Goal: Task Accomplishment & Management: Manage account settings

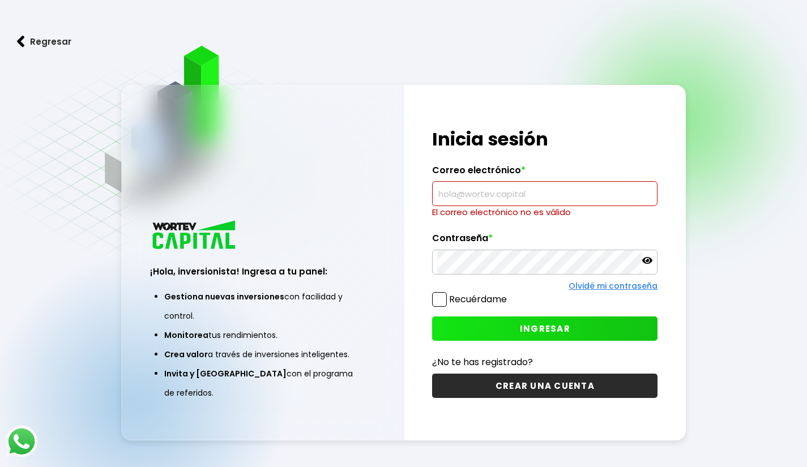
type input "[EMAIL_ADDRESS][DOMAIN_NAME]"
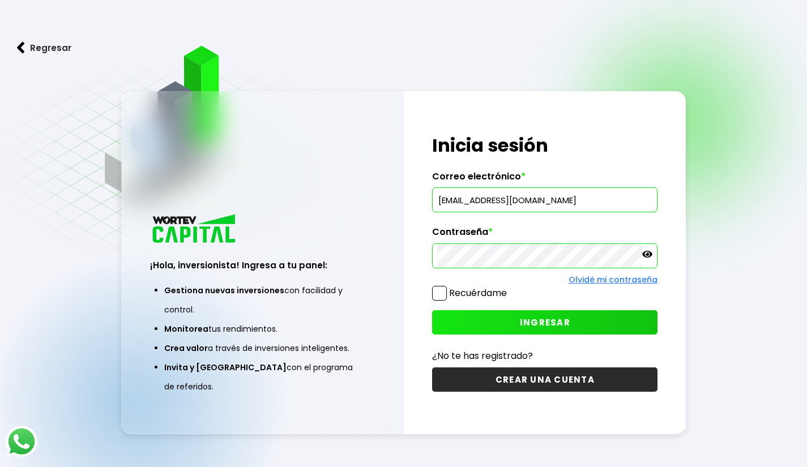
click at [557, 312] on button "INGRESAR" at bounding box center [544, 322] width 225 height 24
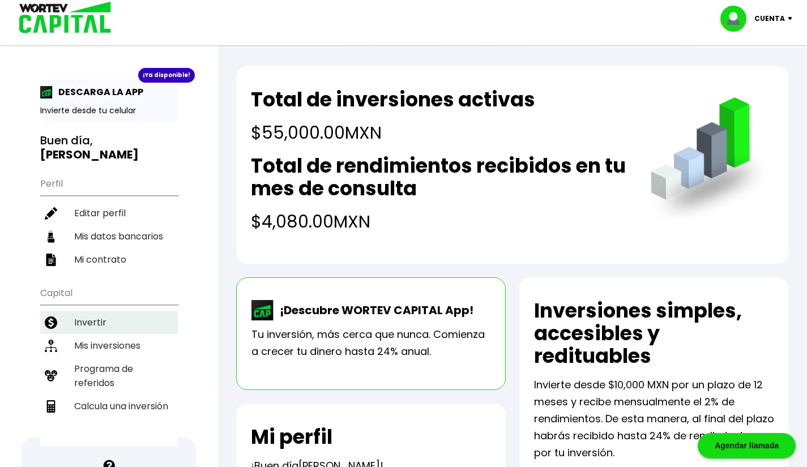
click at [147, 311] on li "Invertir" at bounding box center [109, 322] width 138 height 23
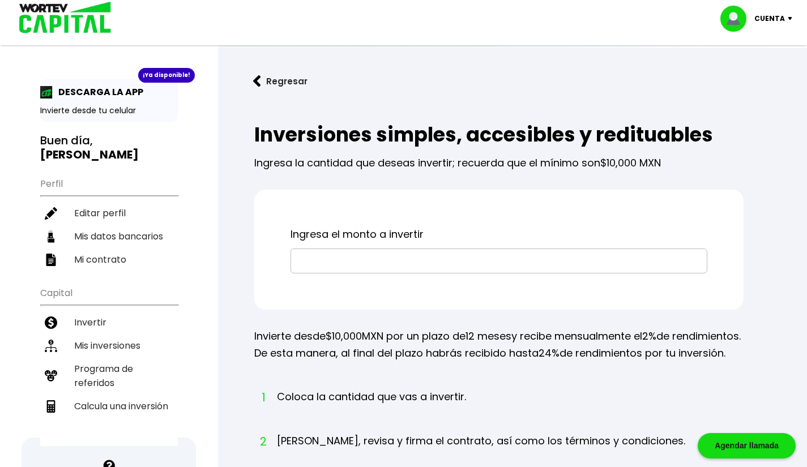
click at [355, 275] on div "Ingresa el monto a invertir" at bounding box center [498, 250] width 489 height 120
click at [367, 260] on input "text" at bounding box center [499, 261] width 407 height 24
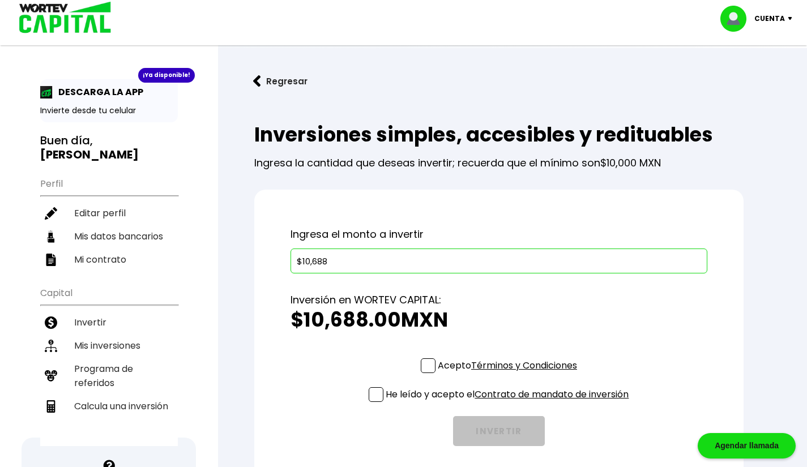
type input "$10,688"
click at [425, 362] on span at bounding box center [428, 365] width 15 height 15
click at [510, 374] on input "Acepto Términos y Condiciones" at bounding box center [510, 374] width 0 height 0
click at [365, 401] on div "Acepto Términos y Condiciones He leído y acepto el Contrato de mandato de inver…" at bounding box center [498, 402] width 417 height 88
click at [369, 396] on span at bounding box center [376, 394] width 15 height 15
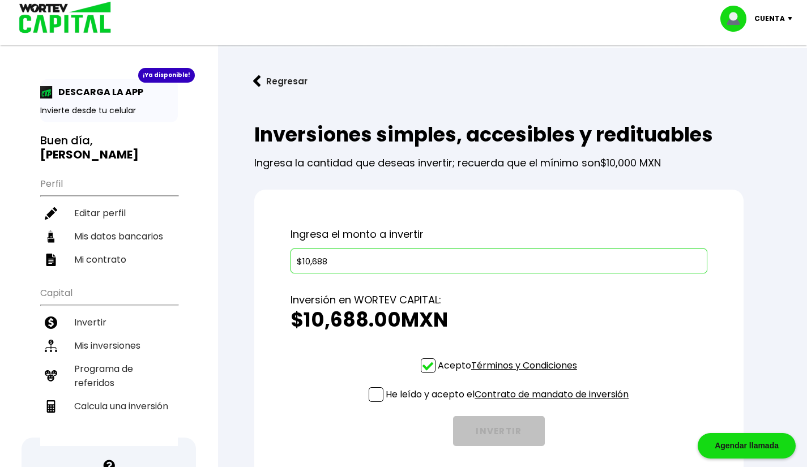
click at [510, 403] on input "He leído y acepto el Contrato de mandato de inversión" at bounding box center [510, 403] width 0 height 0
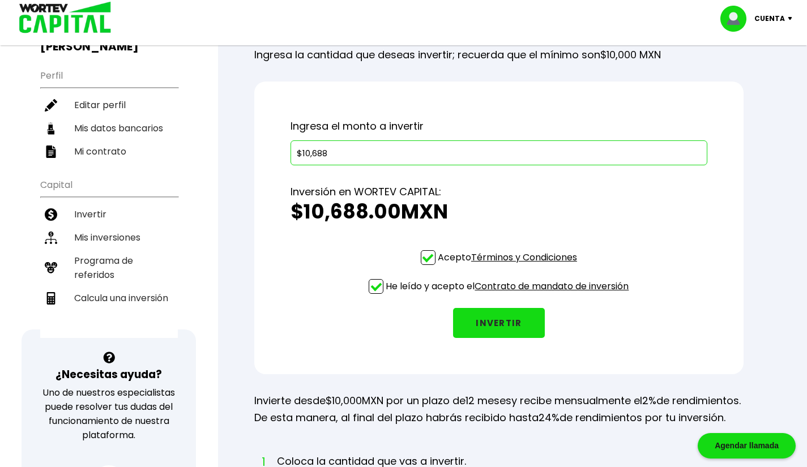
scroll to position [111, 0]
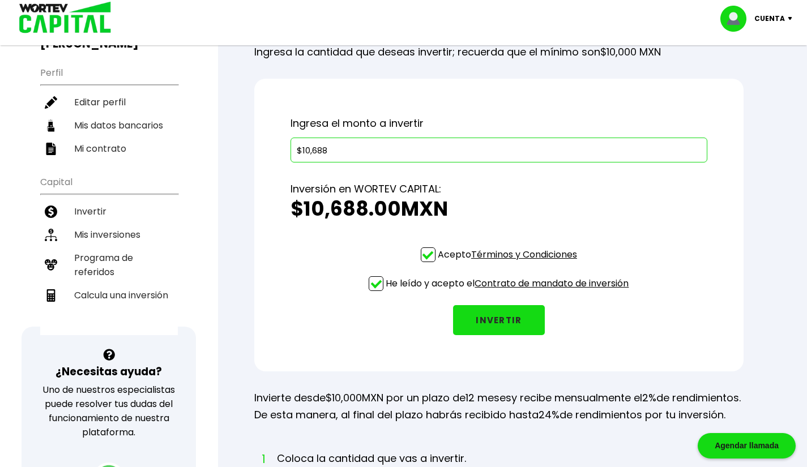
click at [527, 319] on button "INVERTIR" at bounding box center [499, 320] width 92 height 30
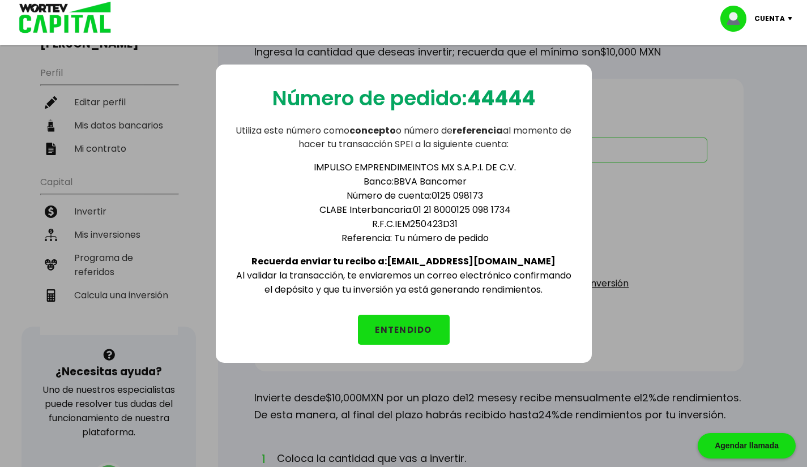
click at [403, 317] on button "ENTENDIDO" at bounding box center [404, 330] width 92 height 30
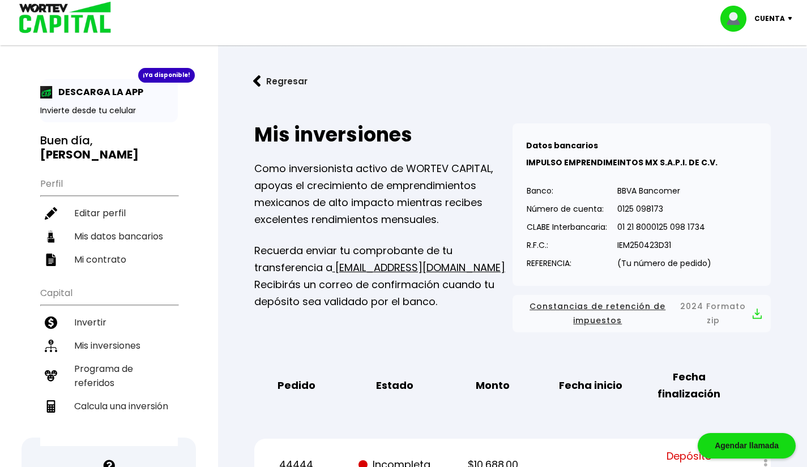
click at [138, 90] on p "DESCARGA LA APP" at bounding box center [98, 92] width 91 height 14
click at [84, 334] on li "Mis inversiones" at bounding box center [109, 345] width 138 height 23
click at [80, 357] on li "Programa de referidos" at bounding box center [109, 375] width 138 height 37
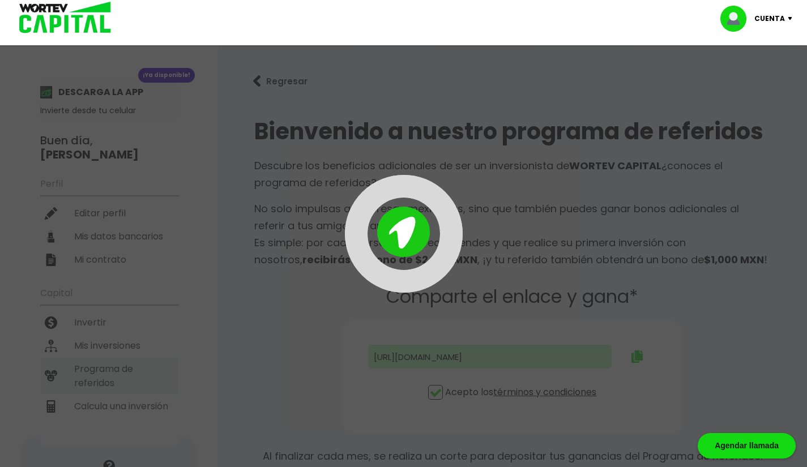
type input "[URL][DOMAIN_NAME]"
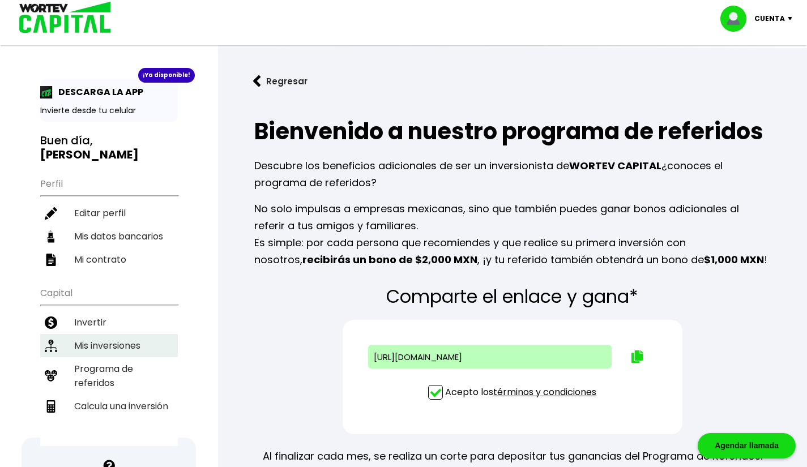
click at [118, 334] on li "Mis inversiones" at bounding box center [109, 345] width 138 height 23
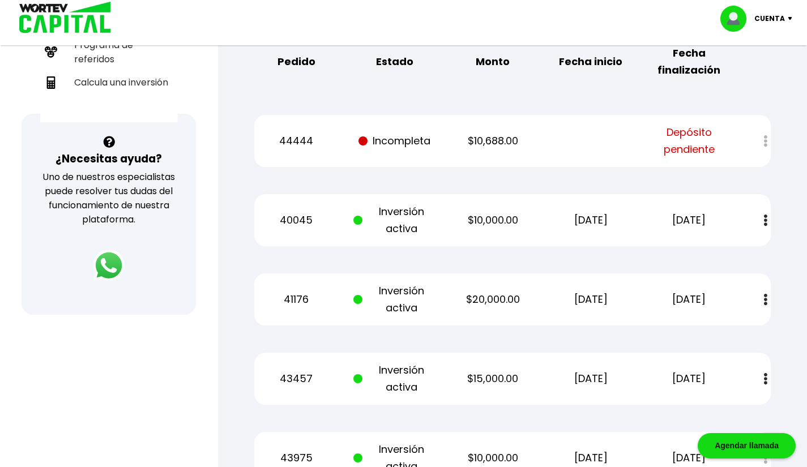
scroll to position [322, 0]
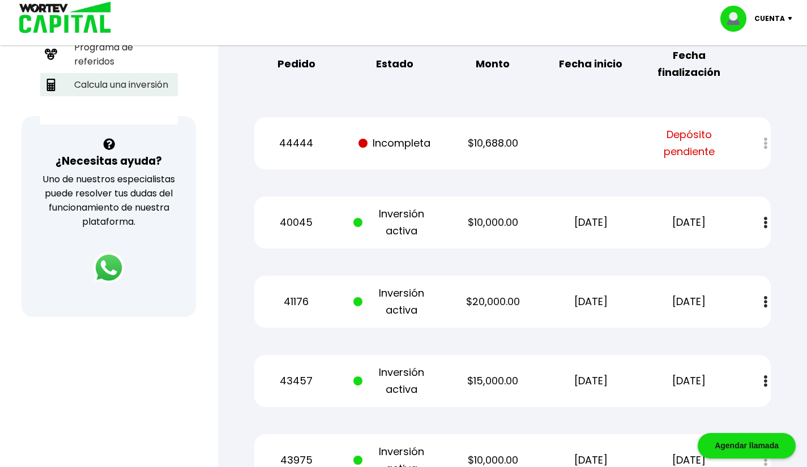
click at [133, 73] on li "Calcula una inversión" at bounding box center [109, 84] width 138 height 23
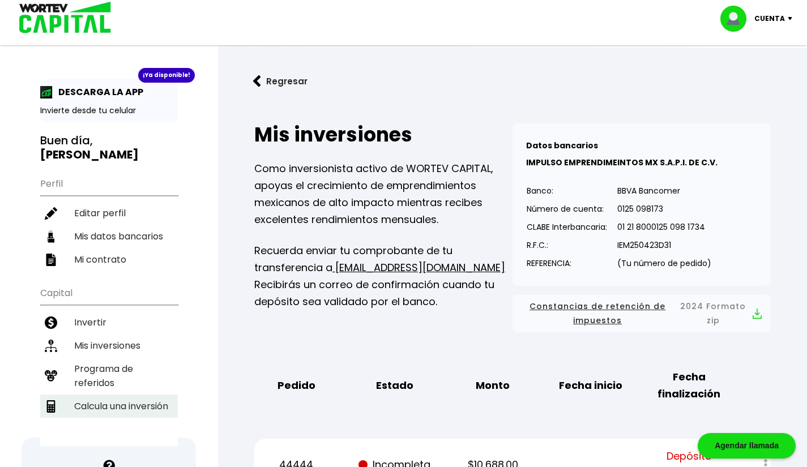
select select "1"
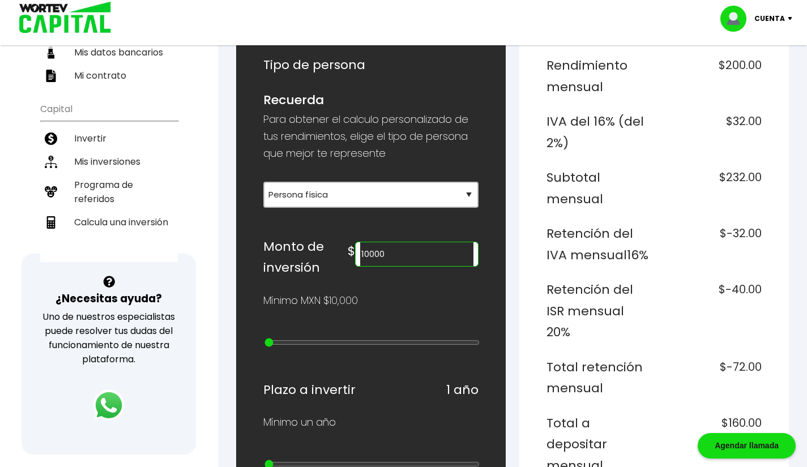
scroll to position [185, 0]
click at [422, 259] on input "10000" at bounding box center [416, 254] width 113 height 24
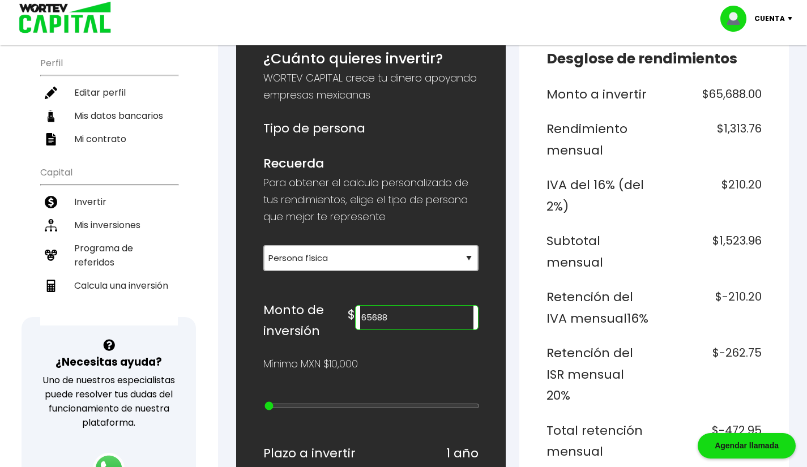
scroll to position [0, 0]
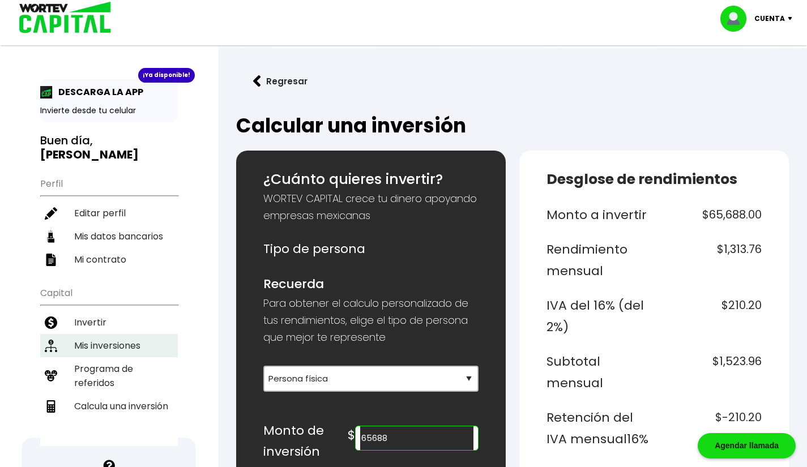
type input "65688"
click at [115, 334] on li "Mis inversiones" at bounding box center [109, 345] width 138 height 23
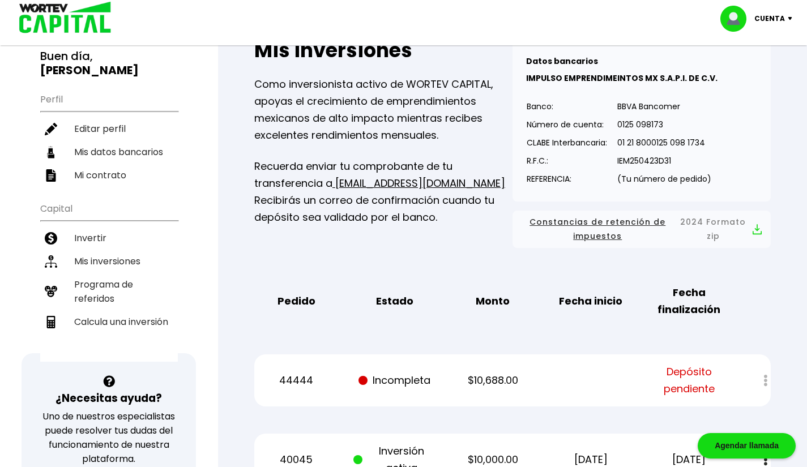
scroll to position [85, 0]
click at [136, 249] on li "Mis inversiones" at bounding box center [109, 260] width 138 height 23
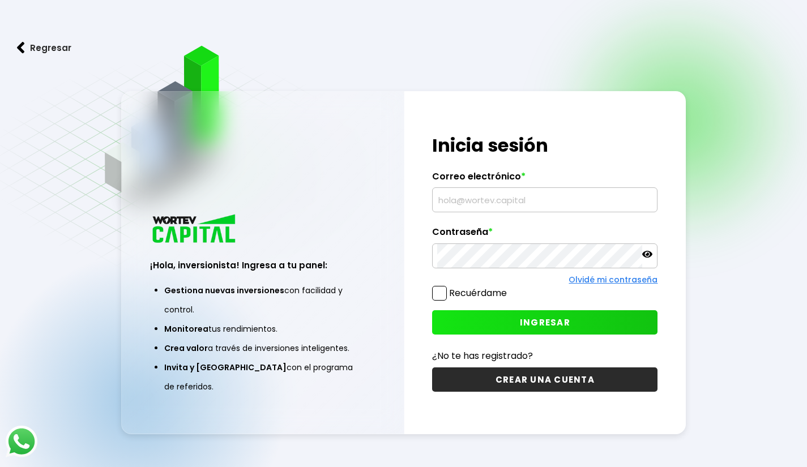
scroll to position [57, 0]
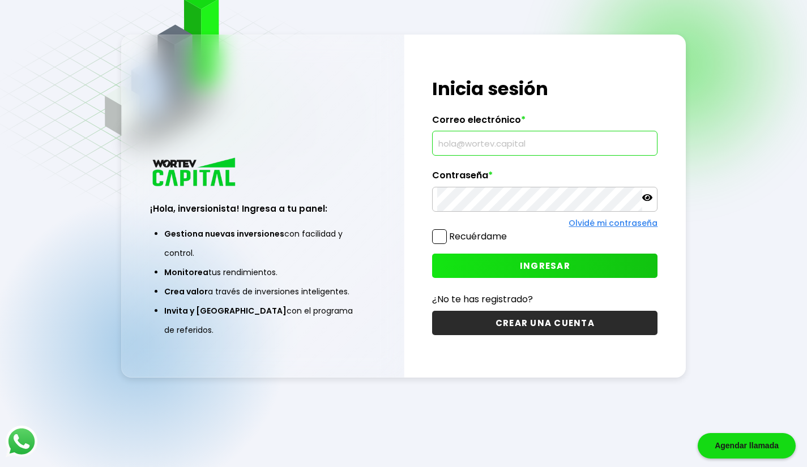
click at [555, 134] on input "text" at bounding box center [544, 143] width 215 height 24
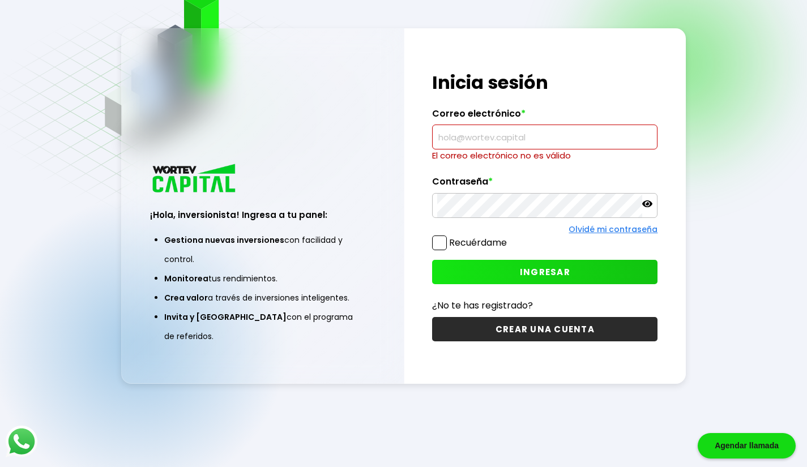
type input "[EMAIL_ADDRESS][DOMAIN_NAME]"
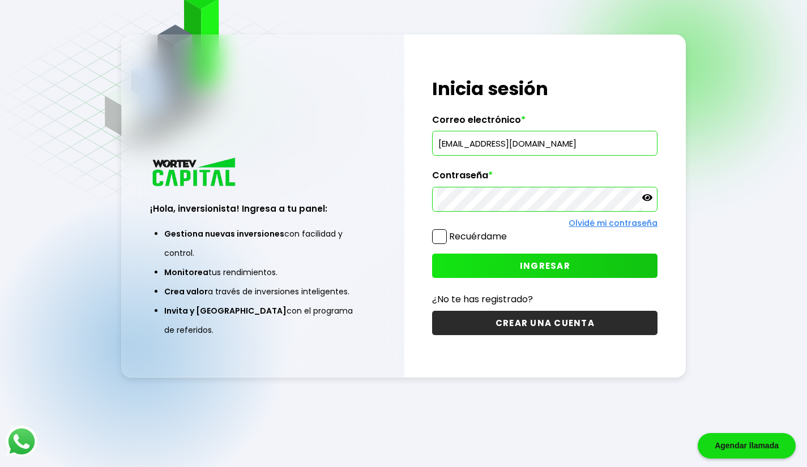
click at [529, 258] on button "INGRESAR" at bounding box center [544, 266] width 225 height 24
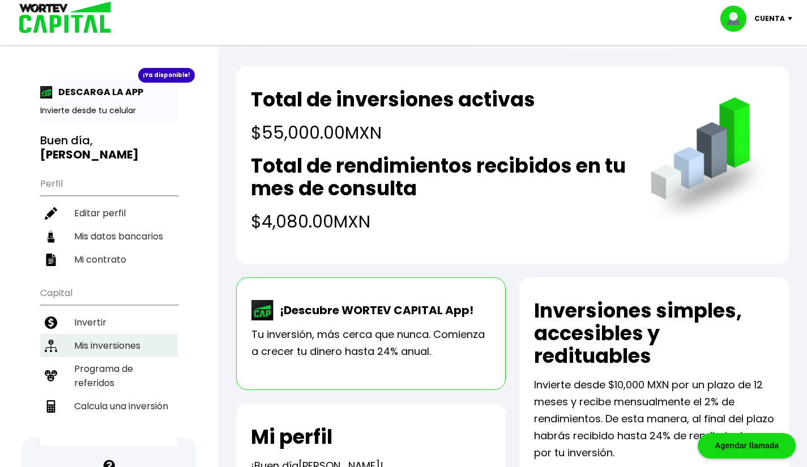
click at [134, 334] on li "Mis inversiones" at bounding box center [109, 345] width 138 height 23
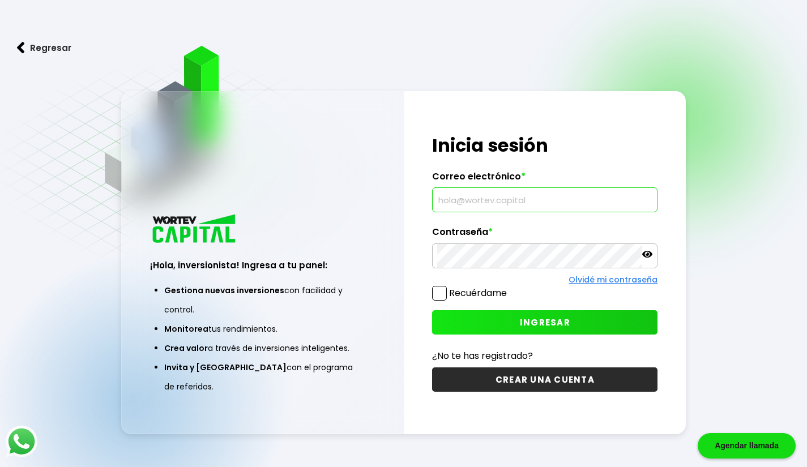
click at [568, 195] on input "text" at bounding box center [544, 200] width 215 height 24
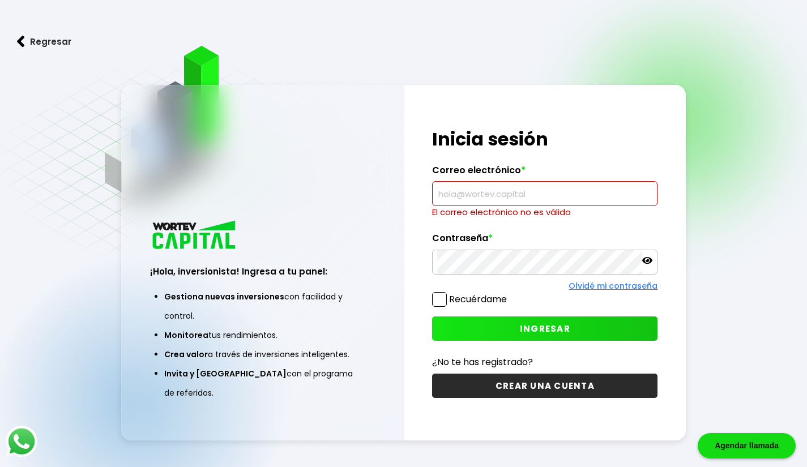
type input "[EMAIL_ADDRESS][DOMAIN_NAME]"
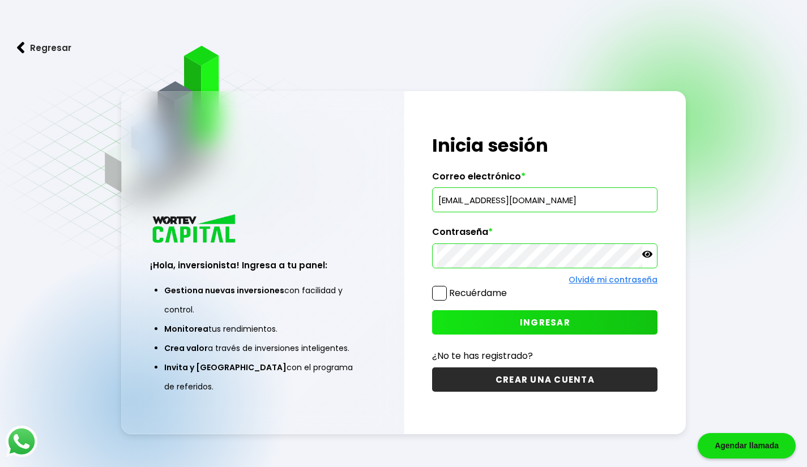
click at [531, 324] on span "INGRESAR" at bounding box center [545, 323] width 50 height 12
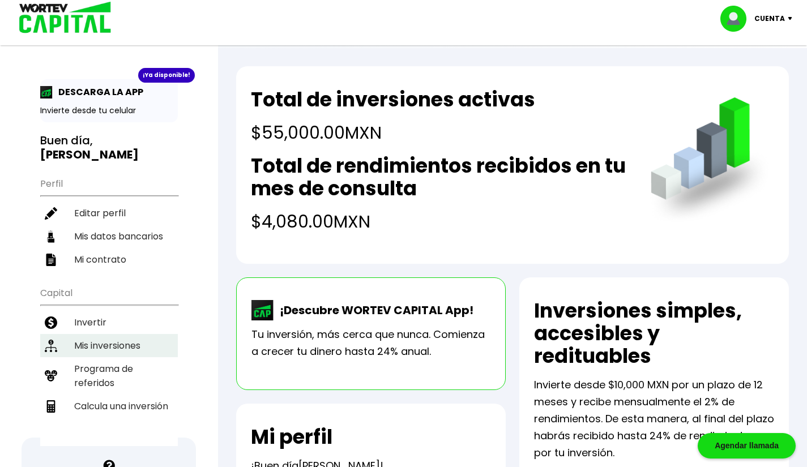
click at [114, 334] on li "Mis inversiones" at bounding box center [109, 345] width 138 height 23
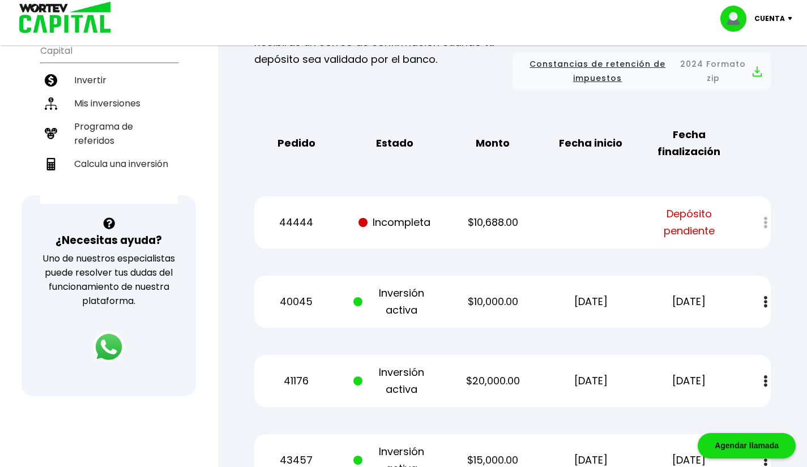
scroll to position [242, 0]
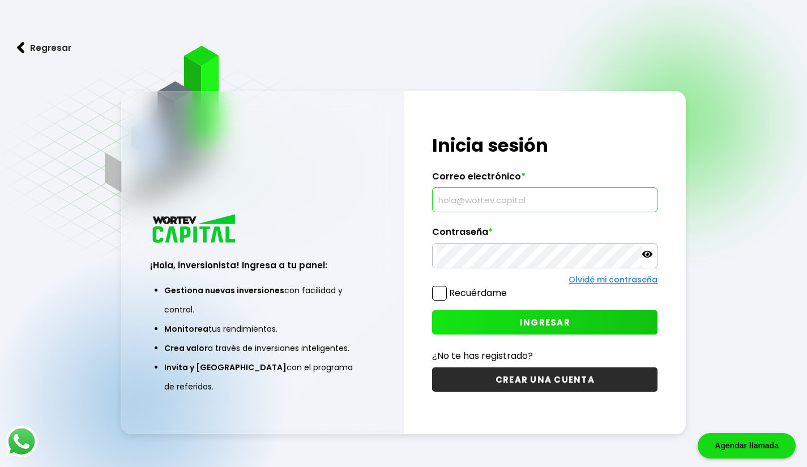
click at [507, 203] on input "text" at bounding box center [544, 200] width 215 height 24
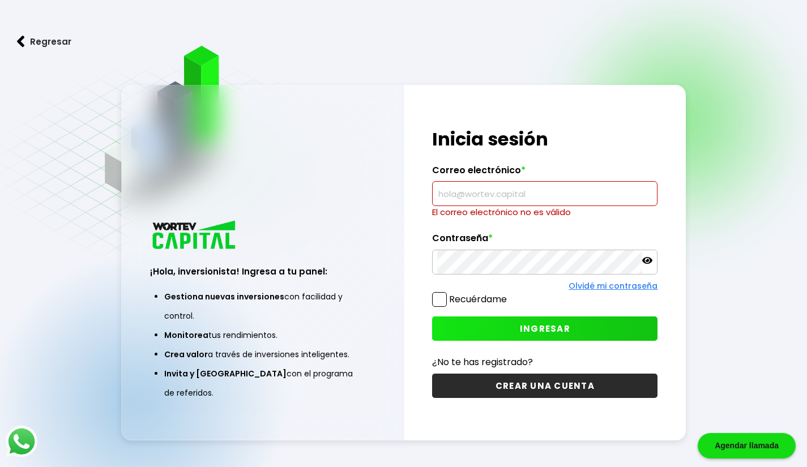
type input "[EMAIL_ADDRESS][DOMAIN_NAME]"
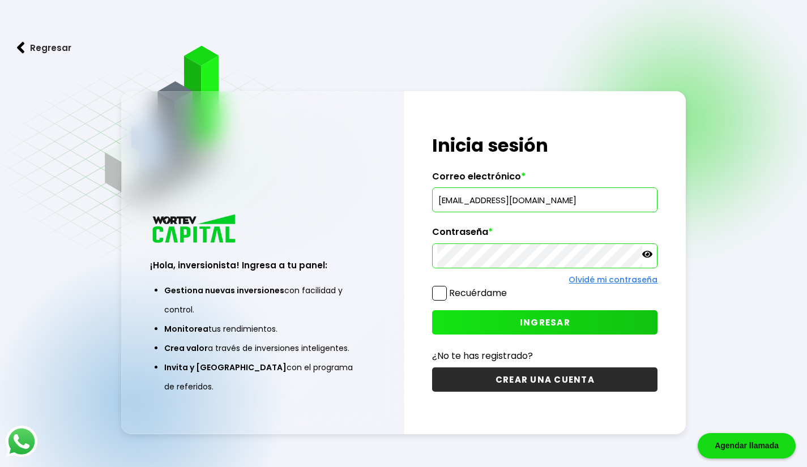
click at [514, 327] on button "INGRESAR" at bounding box center [544, 322] width 225 height 24
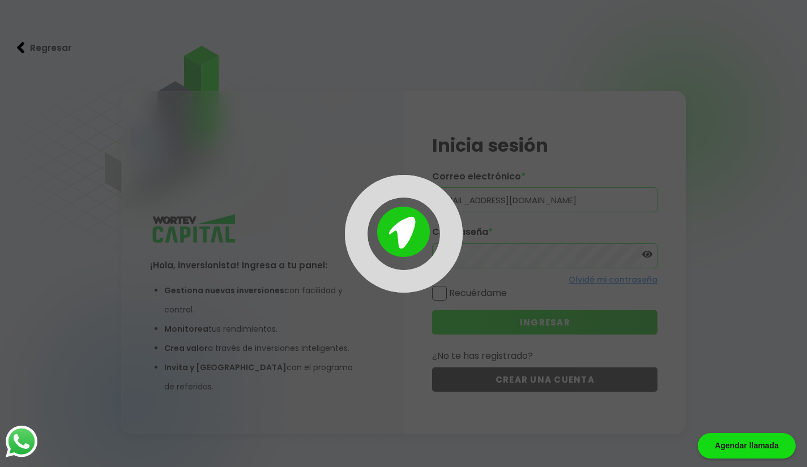
drag, startPoint x: 514, startPoint y: 327, endPoint x: 341, endPoint y: 13, distance: 358.4
click at [341, 13] on div at bounding box center [403, 233] width 807 height 467
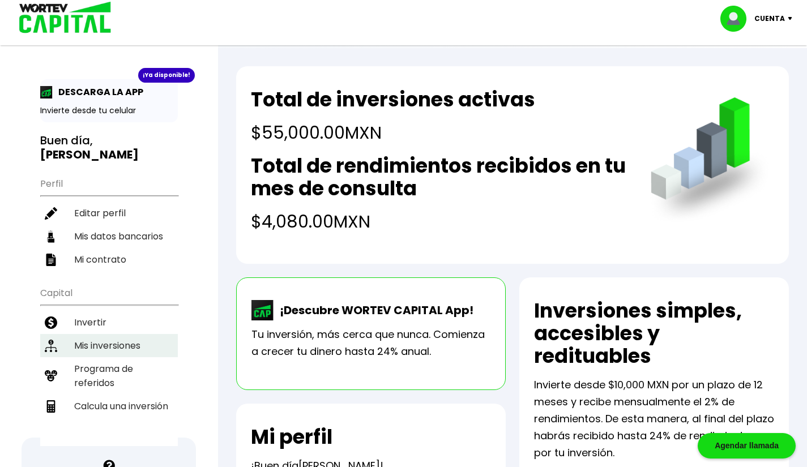
click at [128, 334] on li "Mis inversiones" at bounding box center [109, 345] width 138 height 23
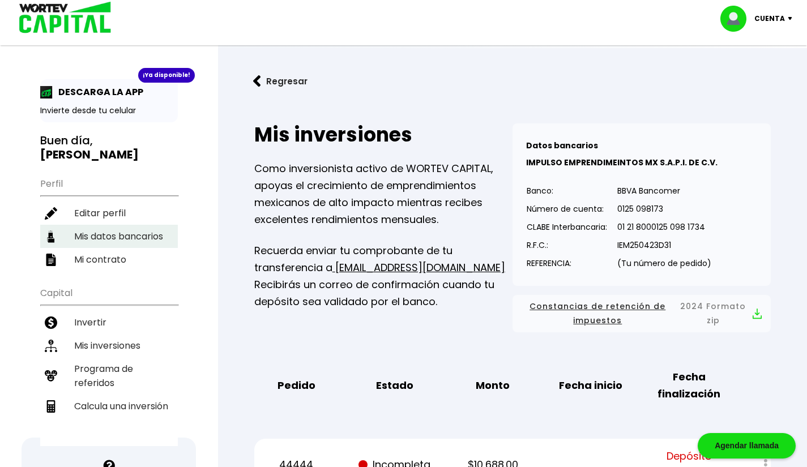
click at [144, 225] on li "Mis datos bancarios" at bounding box center [109, 236] width 138 height 23
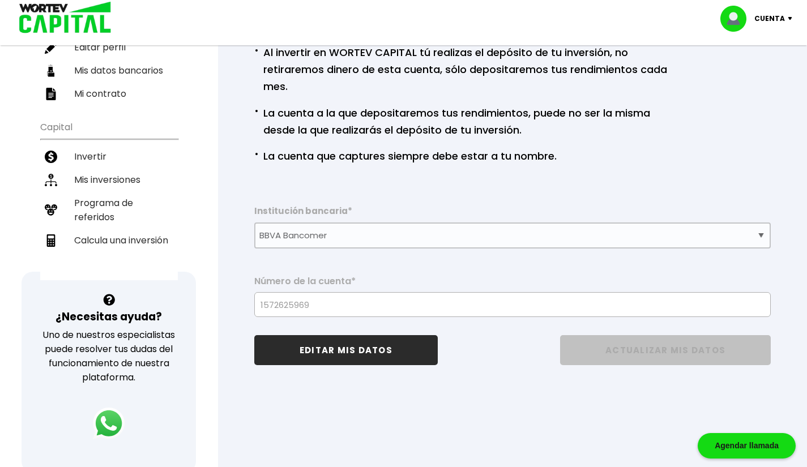
scroll to position [166, 0]
click at [360, 350] on button "EDITAR MIS DATOS" at bounding box center [345, 350] width 183 height 30
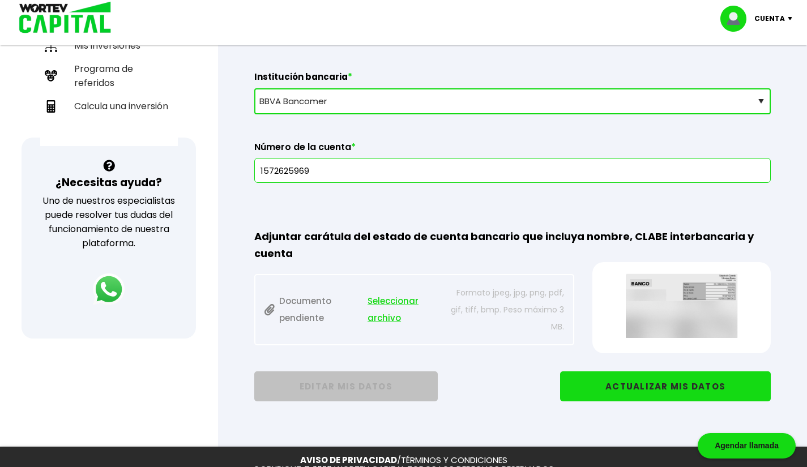
scroll to position [367, 0]
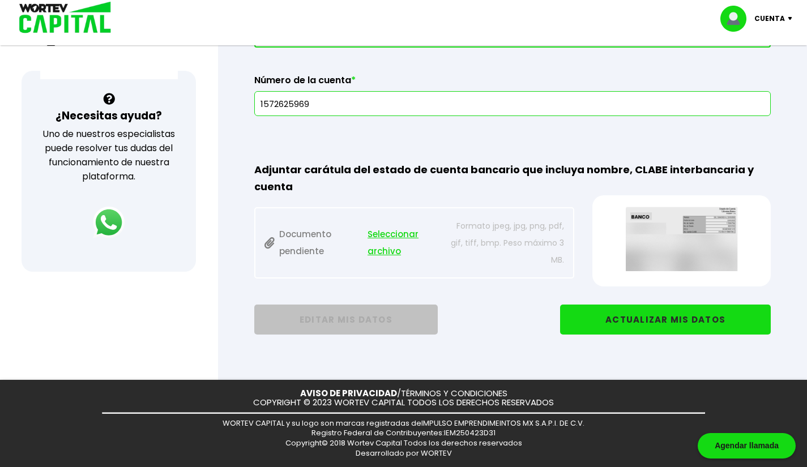
click at [672, 324] on button "ACTUALIZAR MIS DATOS" at bounding box center [665, 320] width 211 height 30
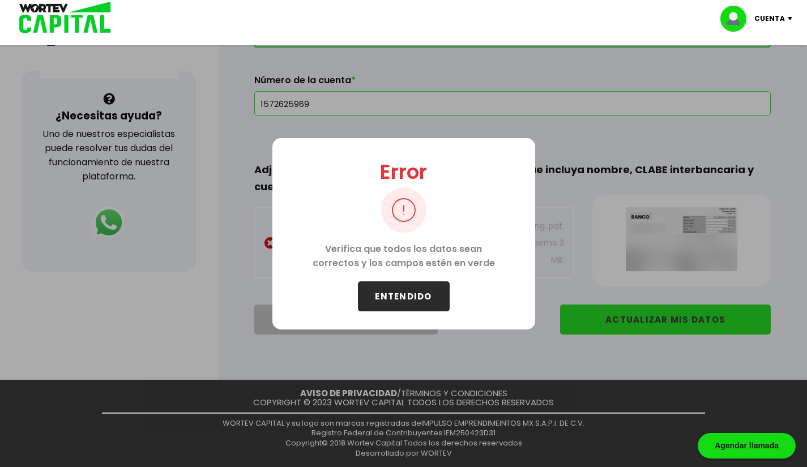
click at [429, 297] on button "ENTENDIDO" at bounding box center [404, 296] width 92 height 30
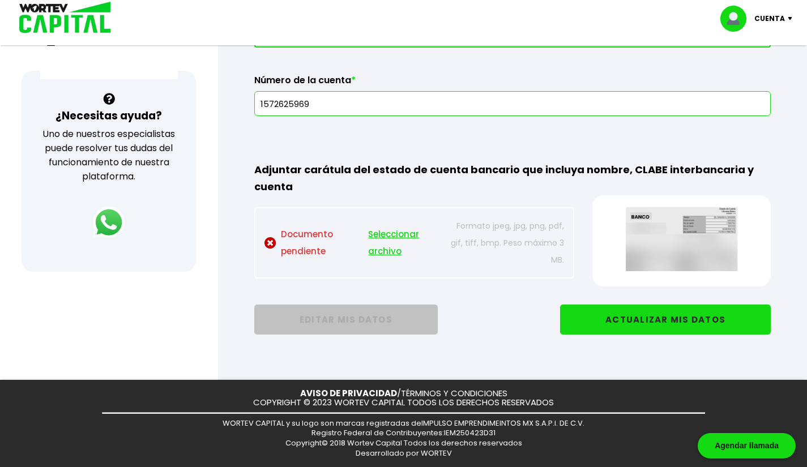
click at [379, 246] on span "Seleccionar archivo" at bounding box center [404, 243] width 72 height 34
click at [355, 104] on input "1572625969" at bounding box center [512, 104] width 506 height 24
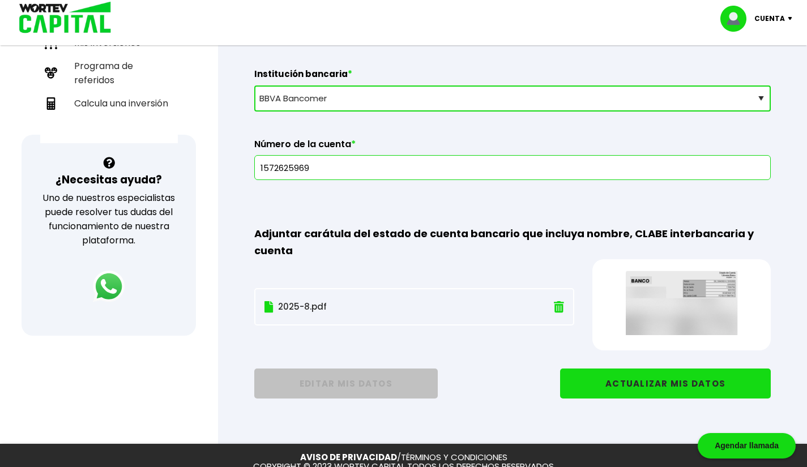
scroll to position [301, 0]
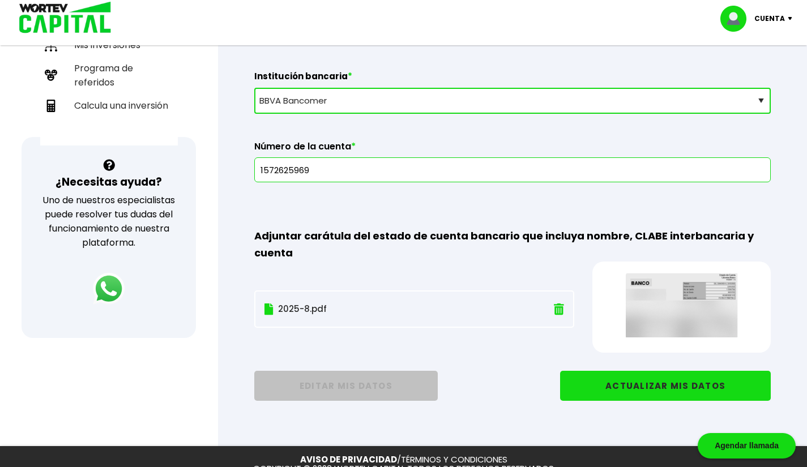
click at [371, 110] on select "Selecciona tu banco ABC Capital Actinver Afirme Albo ASP Banamex Banbajio Banco…" at bounding box center [512, 101] width 516 height 26
select select "Klar Alternativos"
click at [254, 88] on select "Selecciona tu banco ABC Capital Actinver Afirme Albo ASP Banamex Banbajio Banco…" at bounding box center [512, 101] width 516 height 26
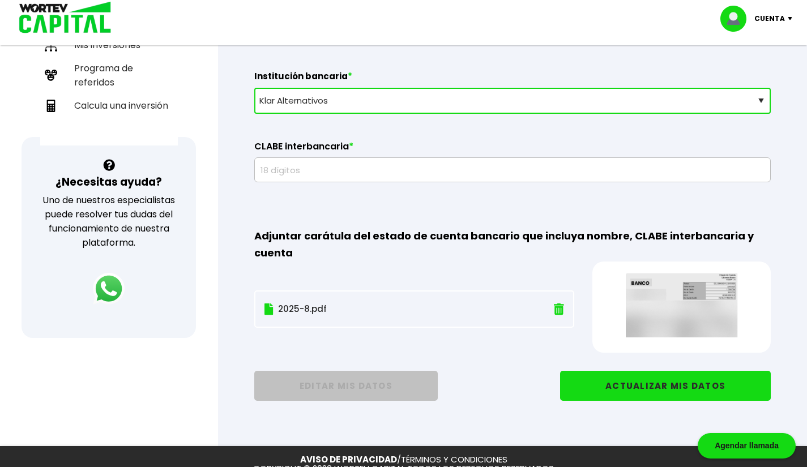
scroll to position [304, 0]
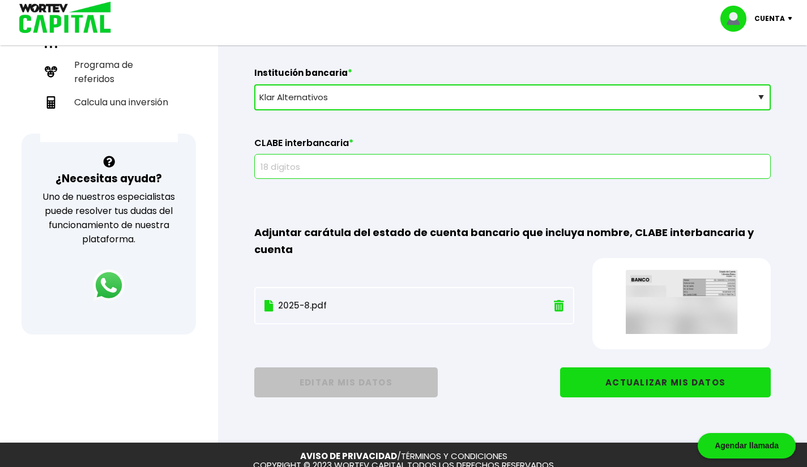
click at [341, 166] on input "text" at bounding box center [512, 167] width 506 height 24
click at [279, 168] on input "66160001445380346" at bounding box center [512, 167] width 506 height 24
type input "661610001445380346"
click at [659, 377] on button "ACTUALIZAR MIS DATOS" at bounding box center [665, 382] width 211 height 30
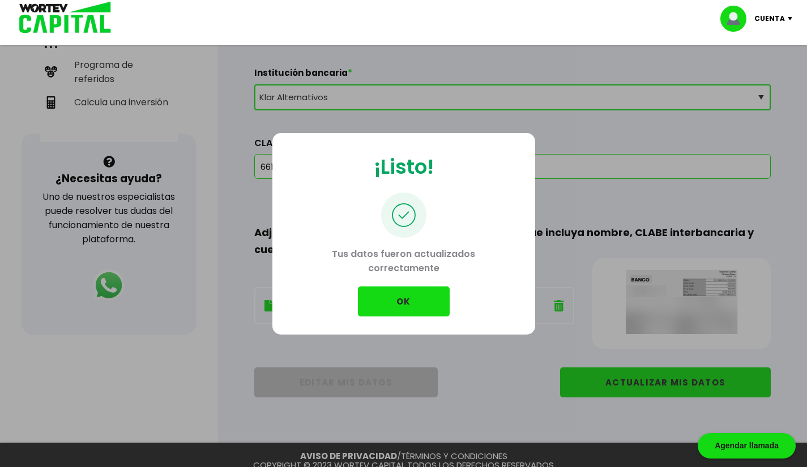
click at [391, 296] on button "OK" at bounding box center [404, 302] width 92 height 30
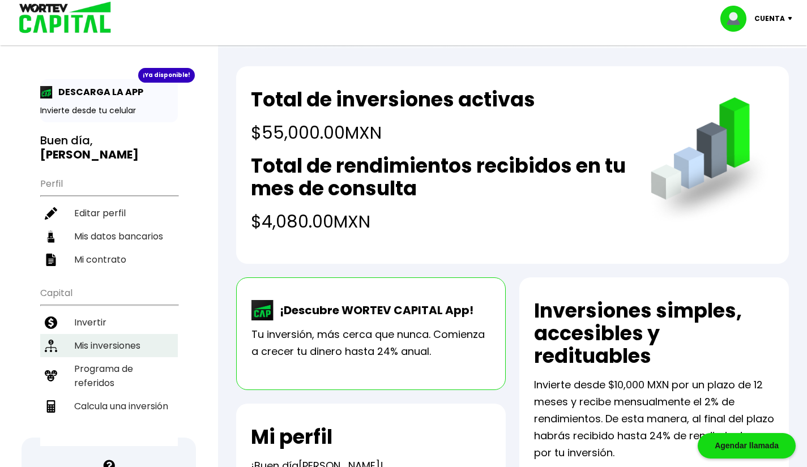
click at [133, 334] on li "Mis inversiones" at bounding box center [109, 345] width 138 height 23
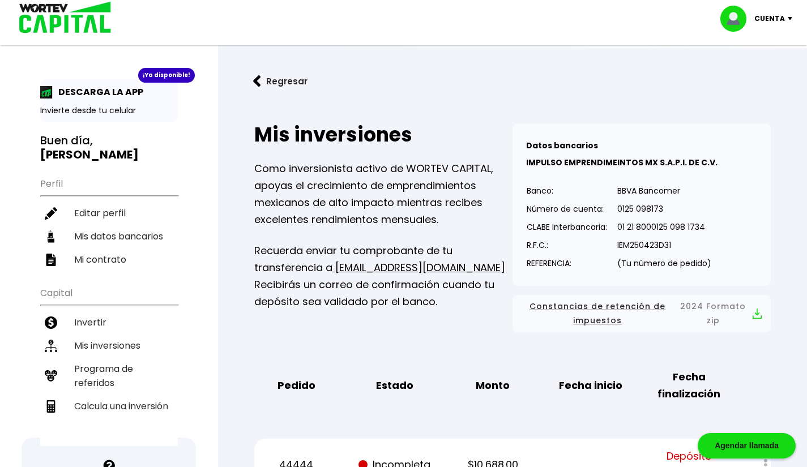
click at [310, 376] on div "Pedido Estado Monto Fecha inicio Fecha finalización" at bounding box center [512, 386] width 516 height 52
